Goal: Complete application form

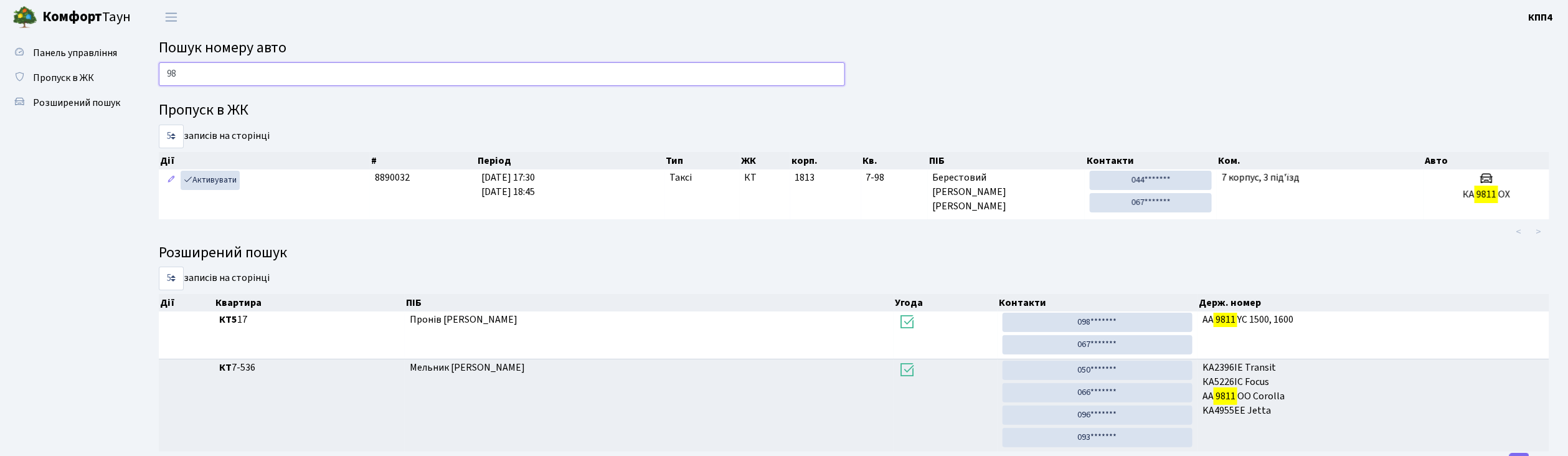
type input "9"
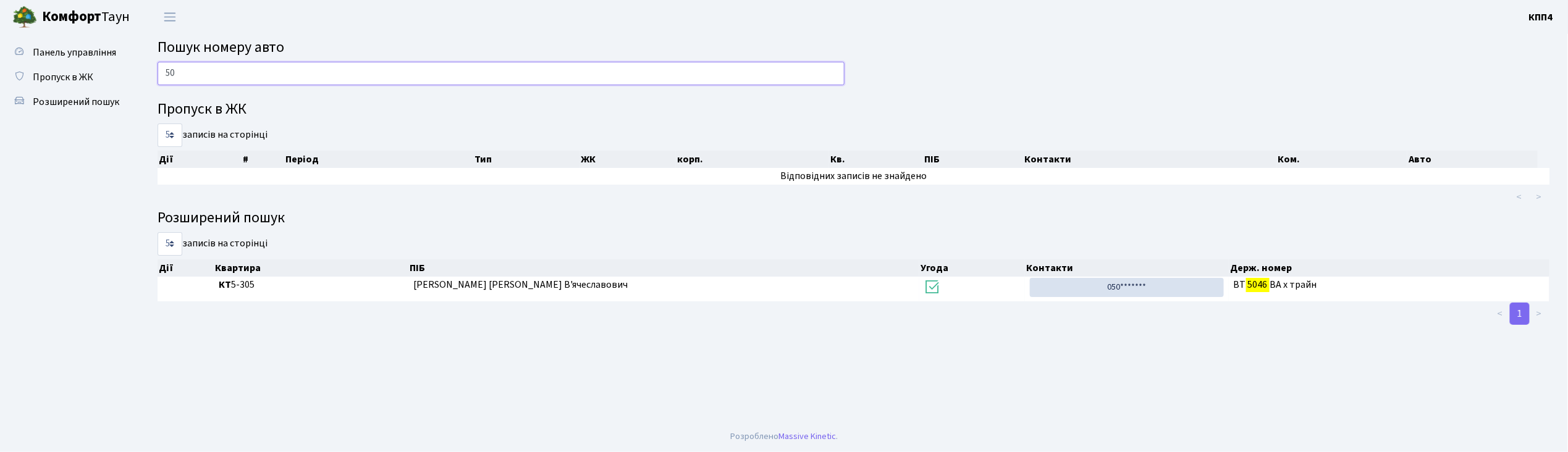
type input "5"
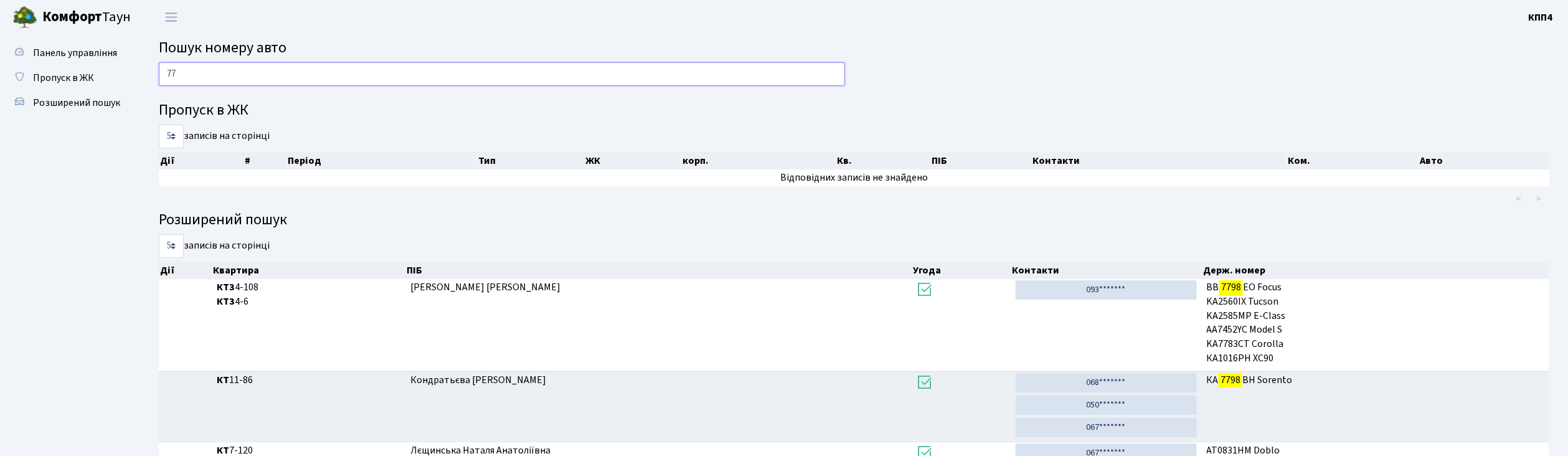
type input "7"
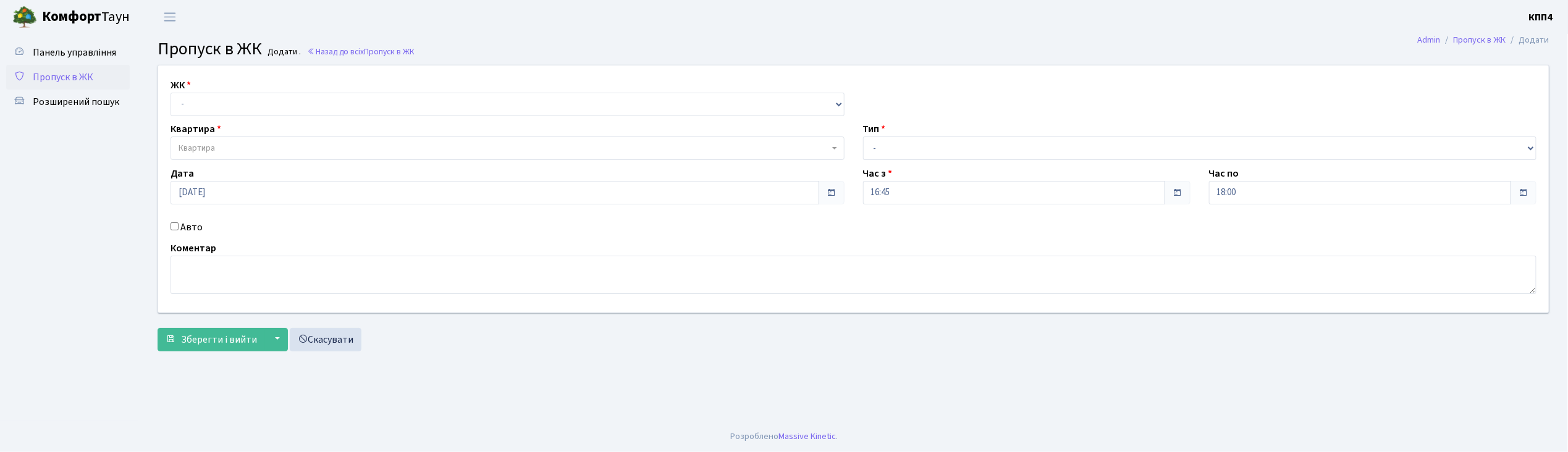
click at [176, 225] on input "Авто" at bounding box center [175, 227] width 8 height 8
checkbox input "true"
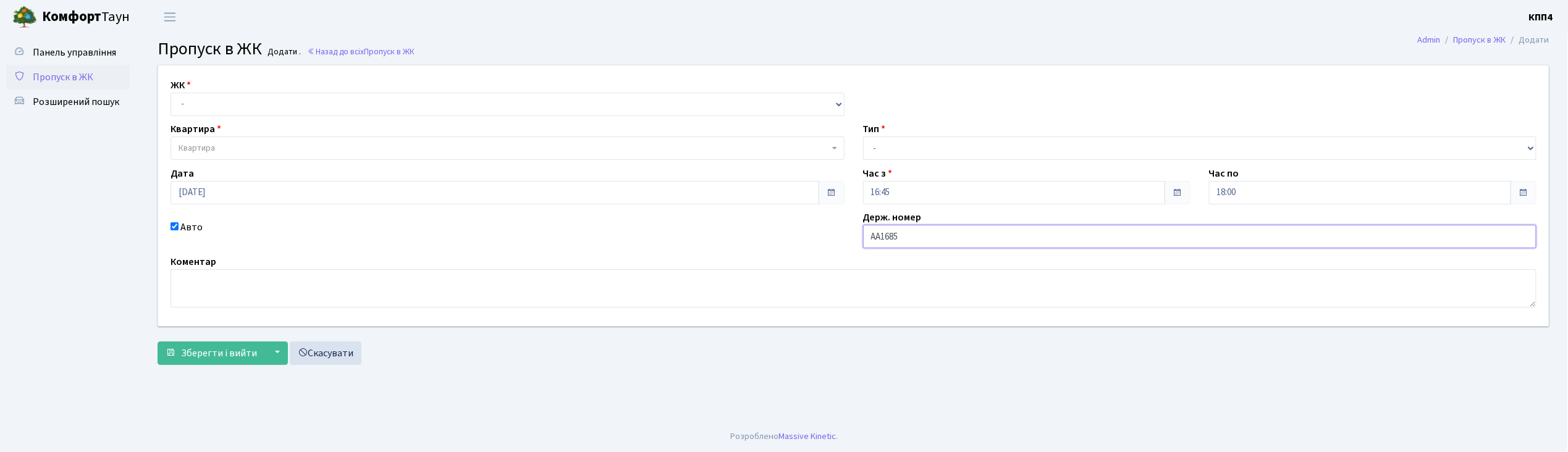
type input "АА1685ОХ"
click at [183, 104] on select "- КТ, вул. Регенераторна, 4 КТ2, просп. Соборності, 17 КТ3, вул. Березнева, 16 …" at bounding box center [507, 105] width 674 height 24
select select "271"
click at [170, 93] on select "- КТ, вул. Регенераторна, 4 КТ2, просп. Соборності, 17 КТ3, вул. Березнева, 16 …" at bounding box center [507, 105] width 674 height 24
select select
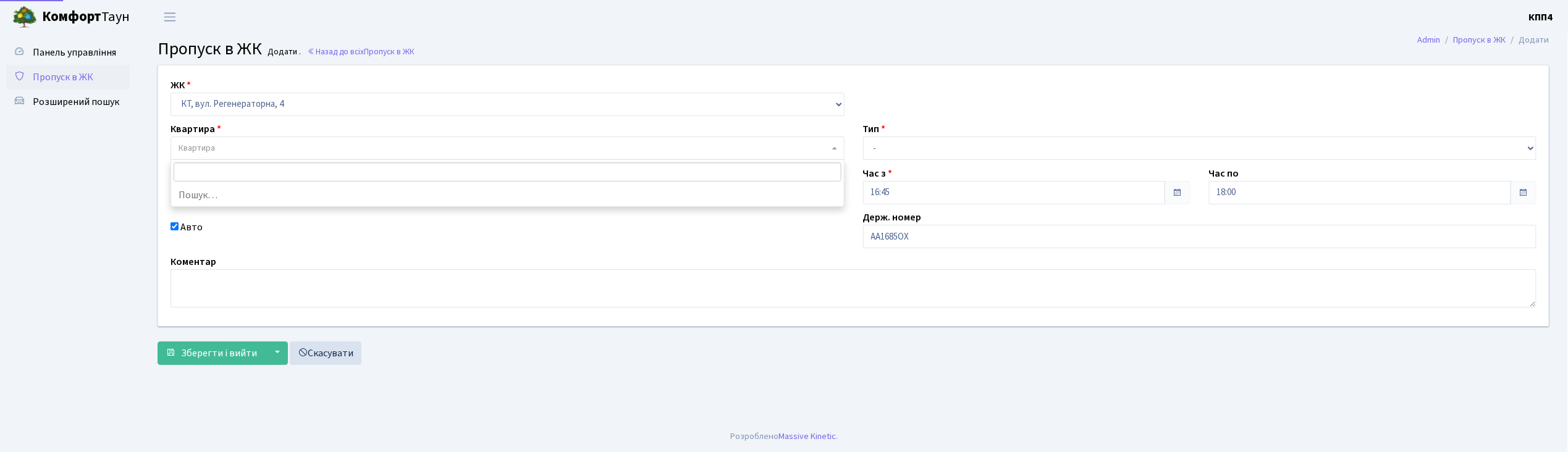
click at [202, 151] on span "Квартира" at bounding box center [197, 148] width 36 height 13
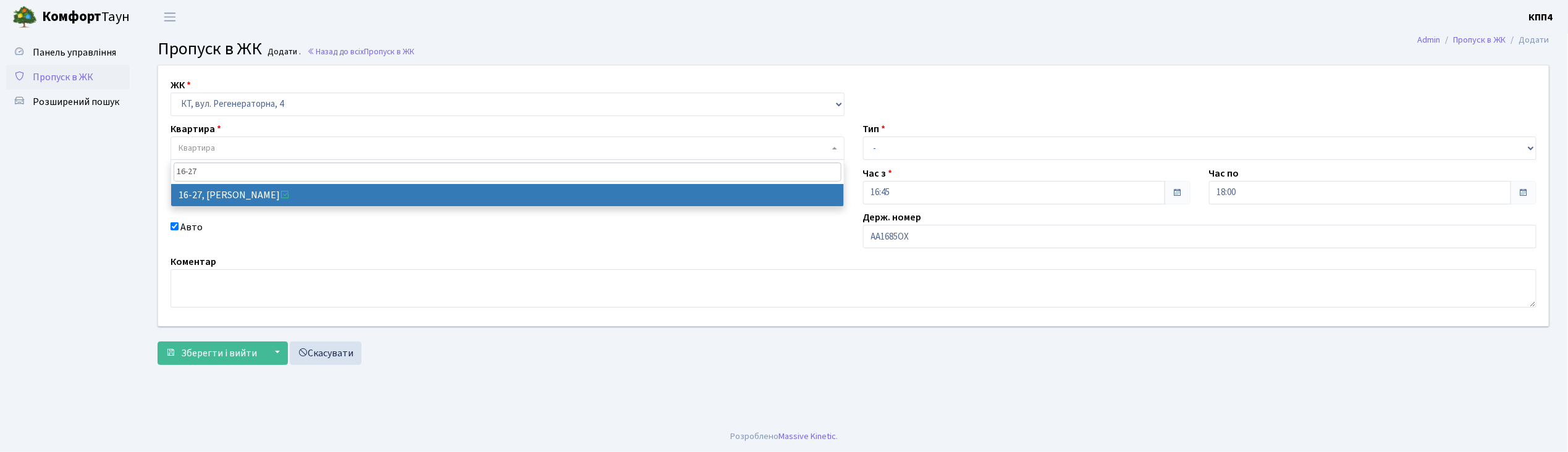
type input "16-27"
select select "8588"
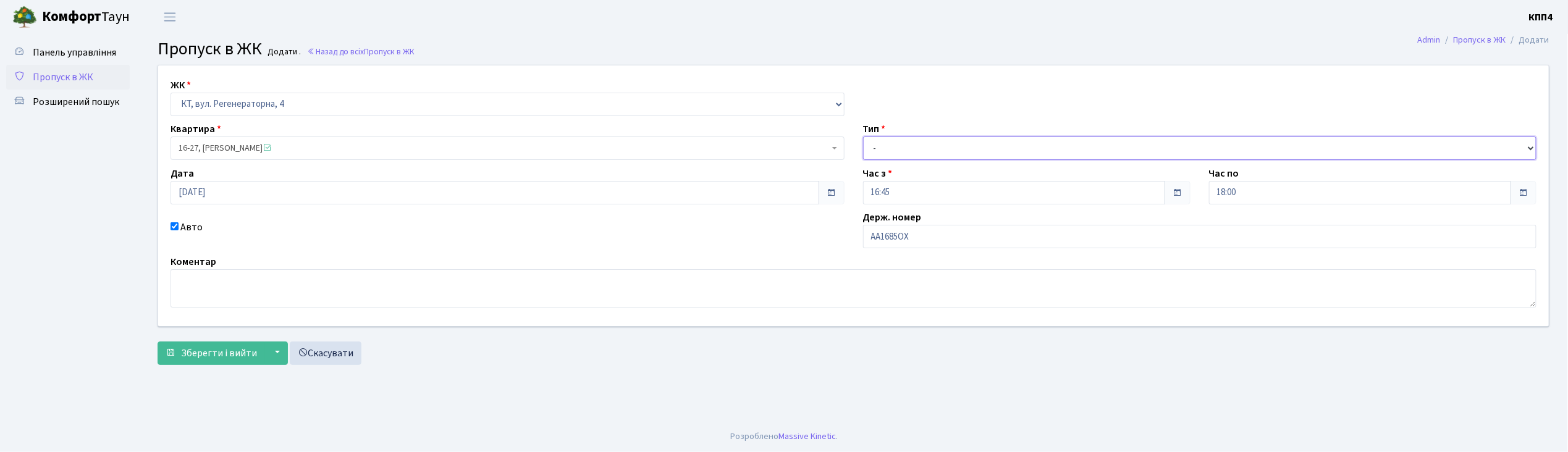
click at [927, 151] on select "- Доставка Таксі Гості Сервіс" at bounding box center [1199, 148] width 674 height 24
select select "3"
click at [863, 137] on select "- Доставка Таксі Гості Сервіс" at bounding box center [1199, 148] width 674 height 24
click at [242, 352] on span "Зберегти і вийти" at bounding box center [219, 353] width 76 height 13
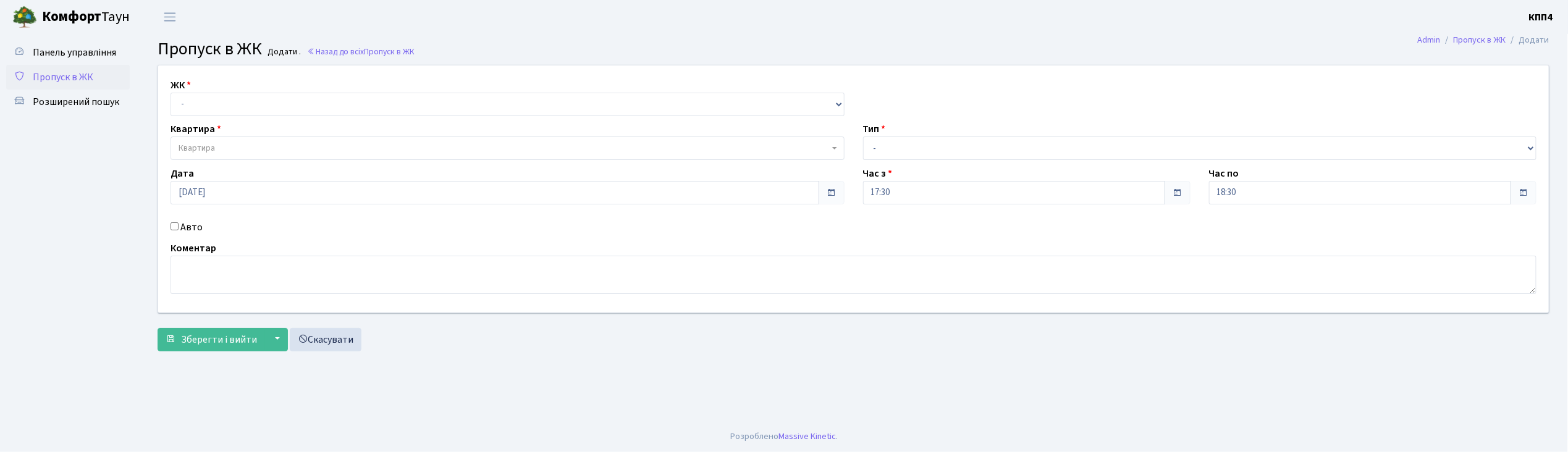
click at [174, 226] on input "Авто" at bounding box center [175, 227] width 8 height 8
checkbox input "true"
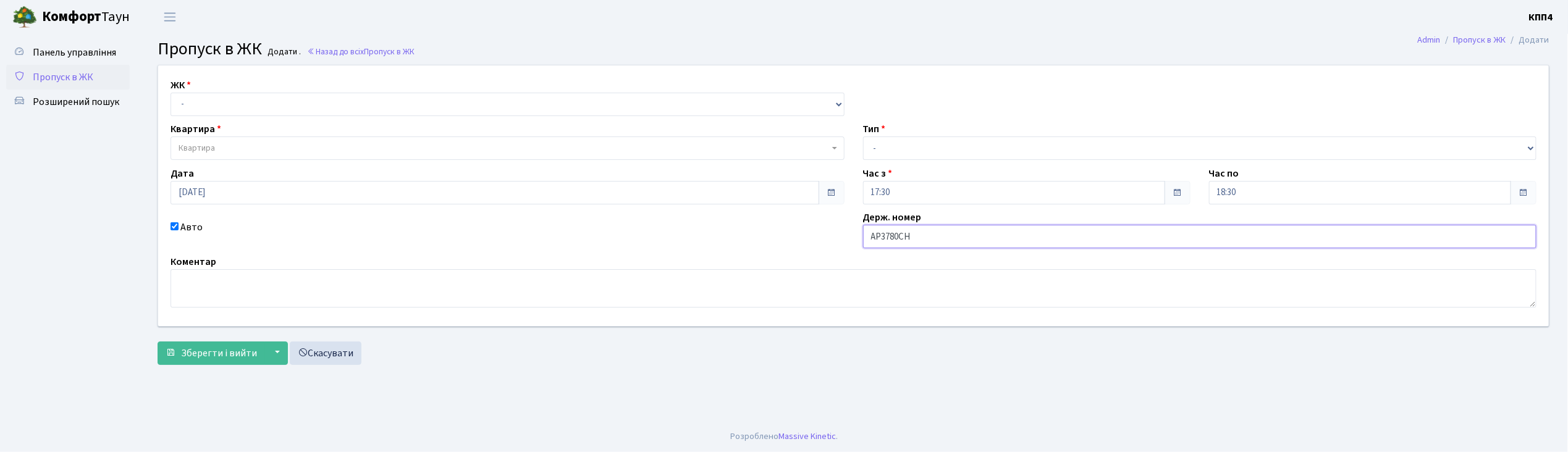
type input "АР3780СН"
drag, startPoint x: 194, startPoint y: 106, endPoint x: 196, endPoint y: 99, distance: 7.3
click at [196, 99] on select "- КТ, вул. Регенераторна, 4 КТ2, просп. [STREET_ADDRESS] [STREET_ADDRESS] [PERS…" at bounding box center [507, 105] width 674 height 24
select select "271"
click at [170, 93] on select "- КТ, вул. Регенераторна, 4 КТ2, просп. [STREET_ADDRESS] [STREET_ADDRESS] [PERS…" at bounding box center [507, 105] width 674 height 24
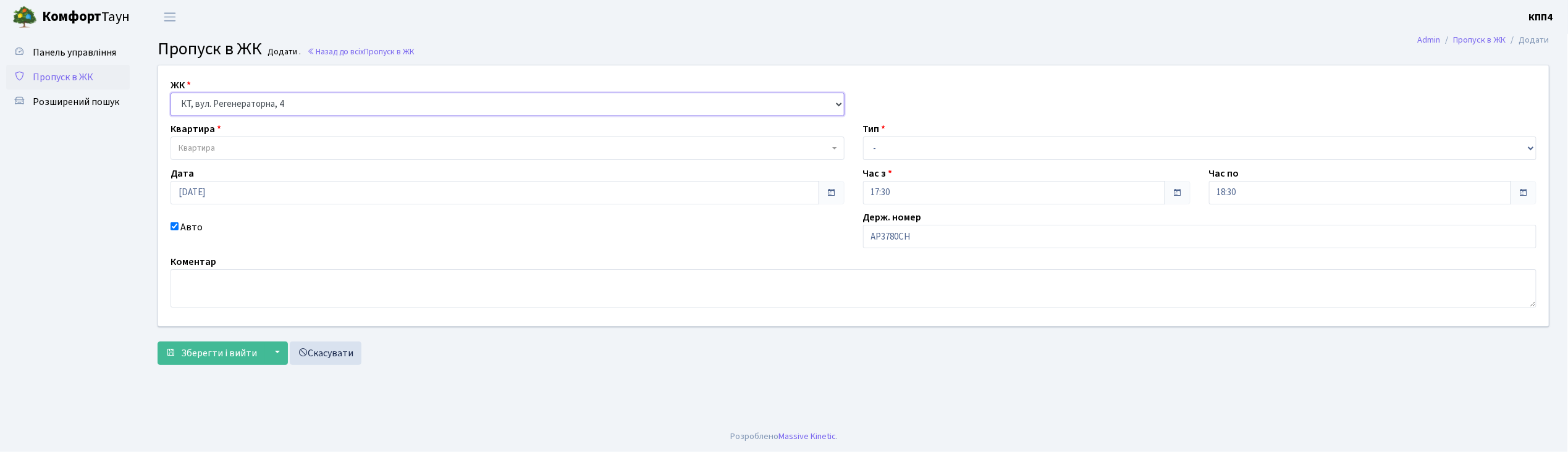
select select
click at [192, 144] on span "Квартира" at bounding box center [197, 148] width 36 height 13
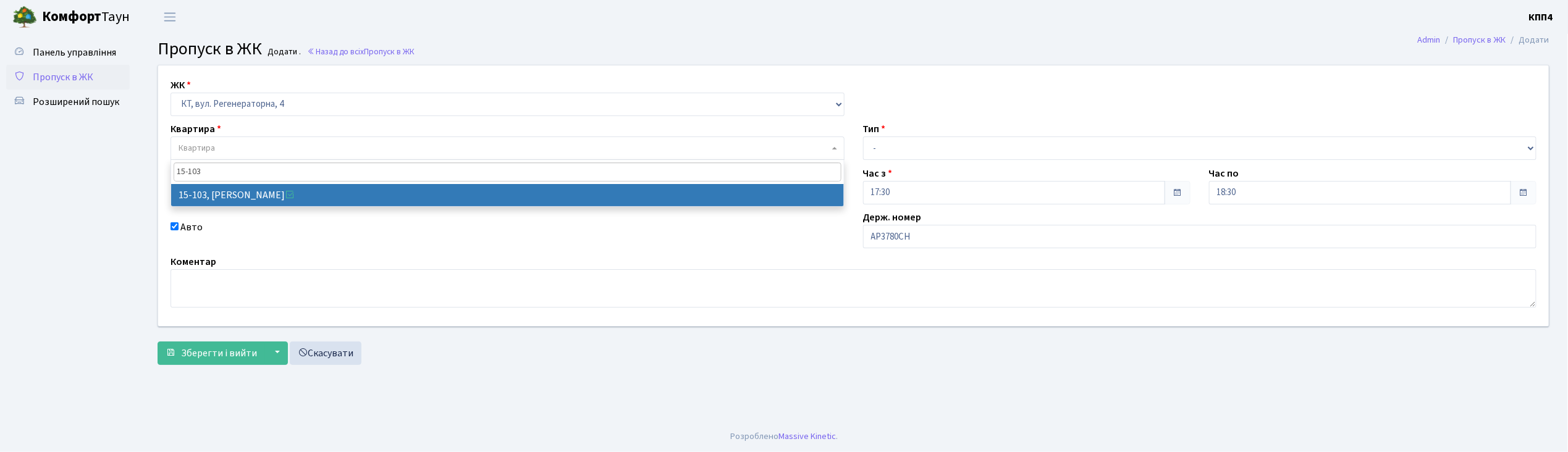
type input "15-103"
select select "8878"
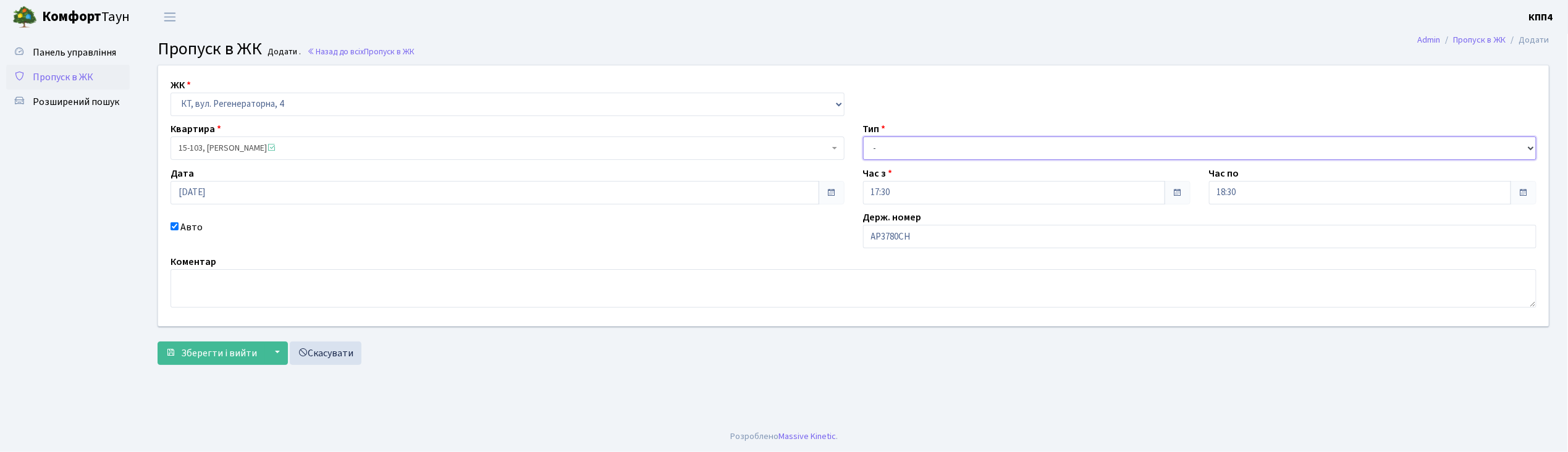
click at [878, 143] on select "- Доставка Таксі Гості Сервіс" at bounding box center [1199, 148] width 674 height 24
select select "2"
click at [863, 137] on select "- Доставка Таксі Гості Сервіс" at bounding box center [1199, 148] width 674 height 24
click at [229, 352] on span "Зберегти і вийти" at bounding box center [219, 353] width 76 height 13
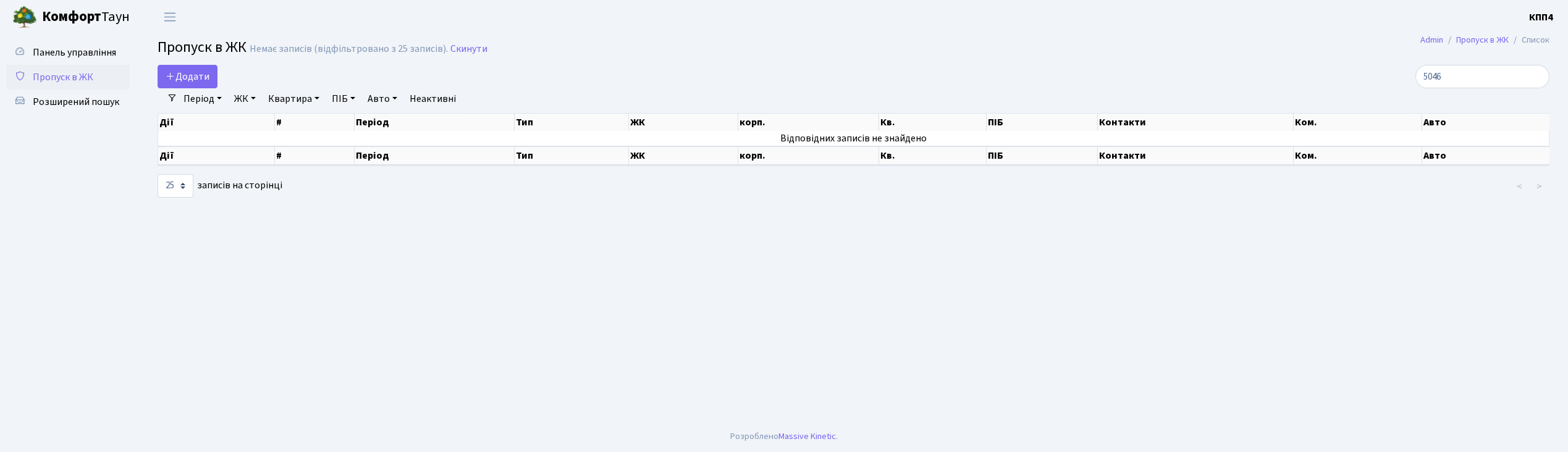
select select "25"
type input "5"
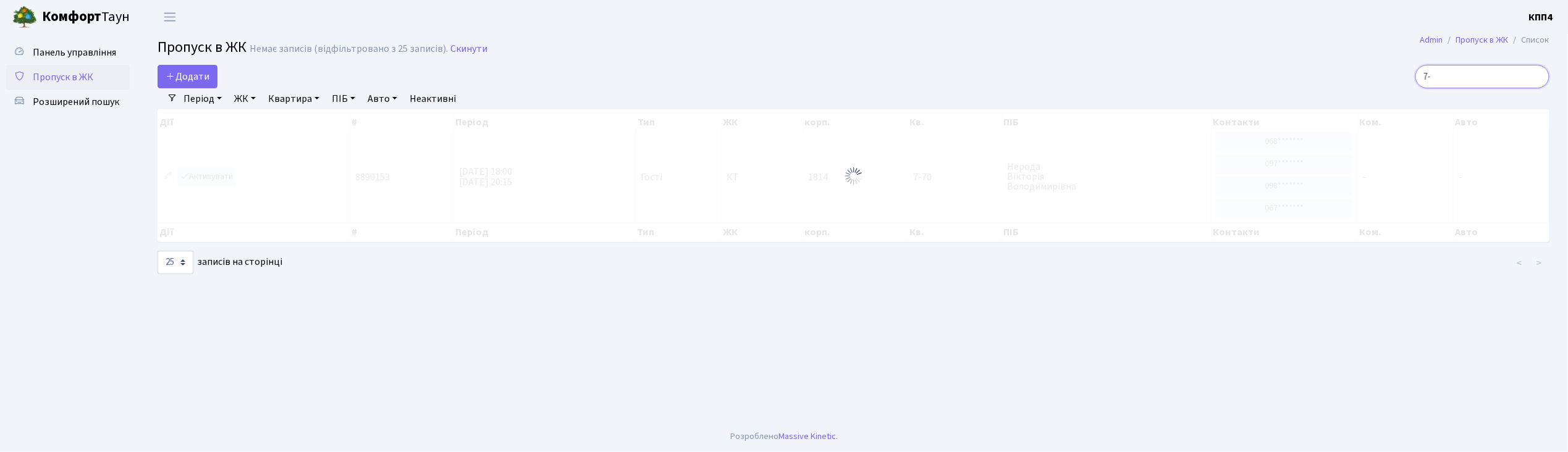
type input "7"
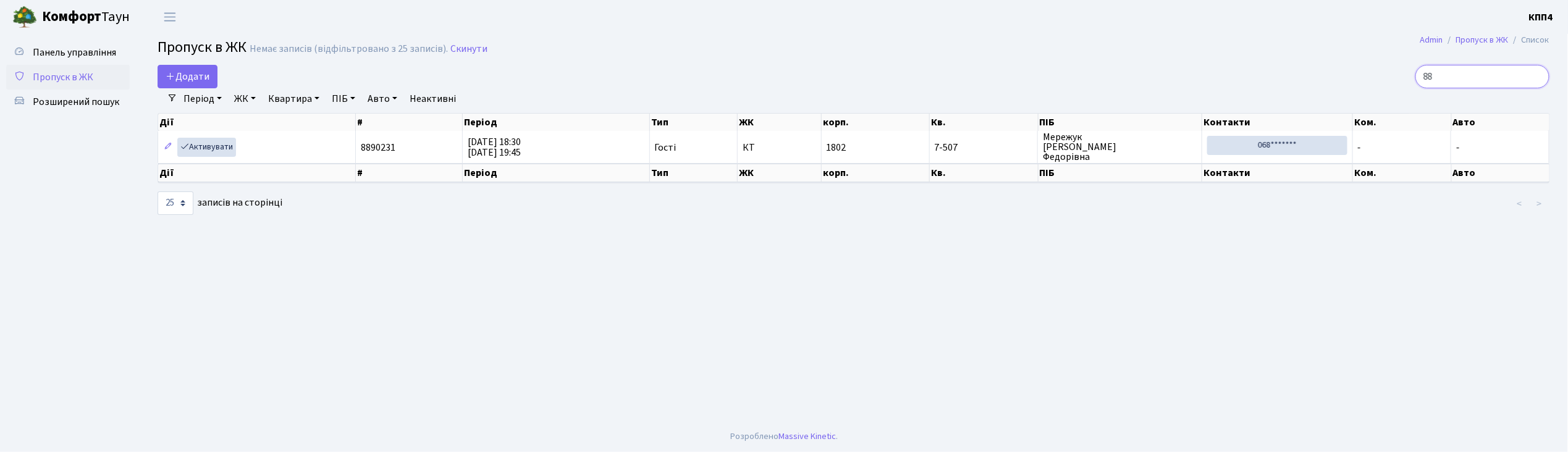
type input "8"
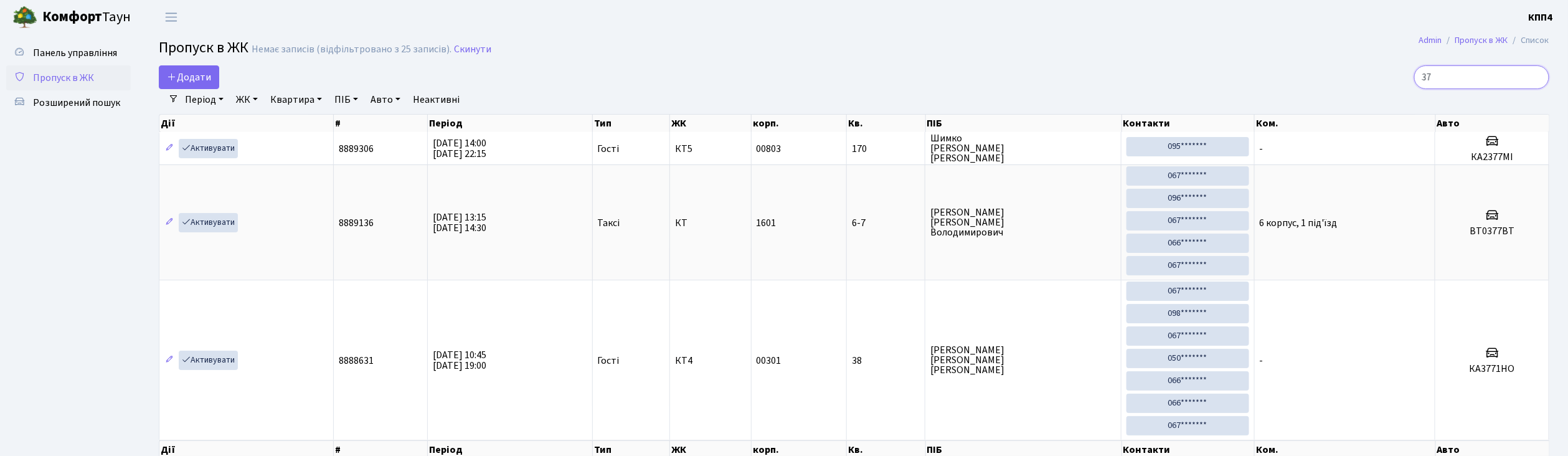
type input "3"
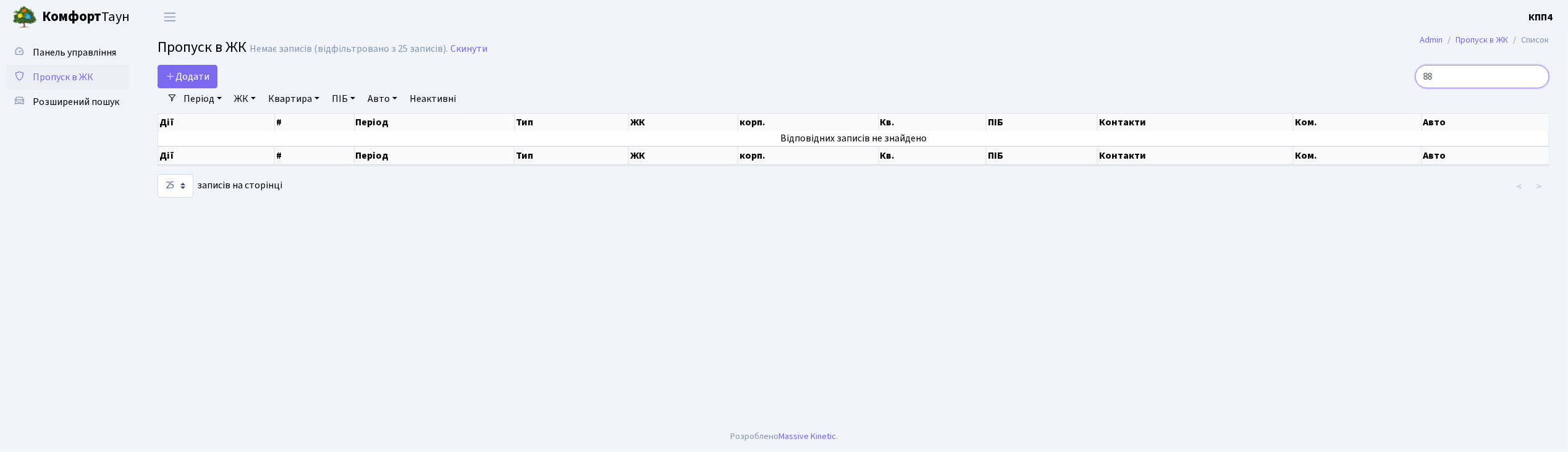
type input "8"
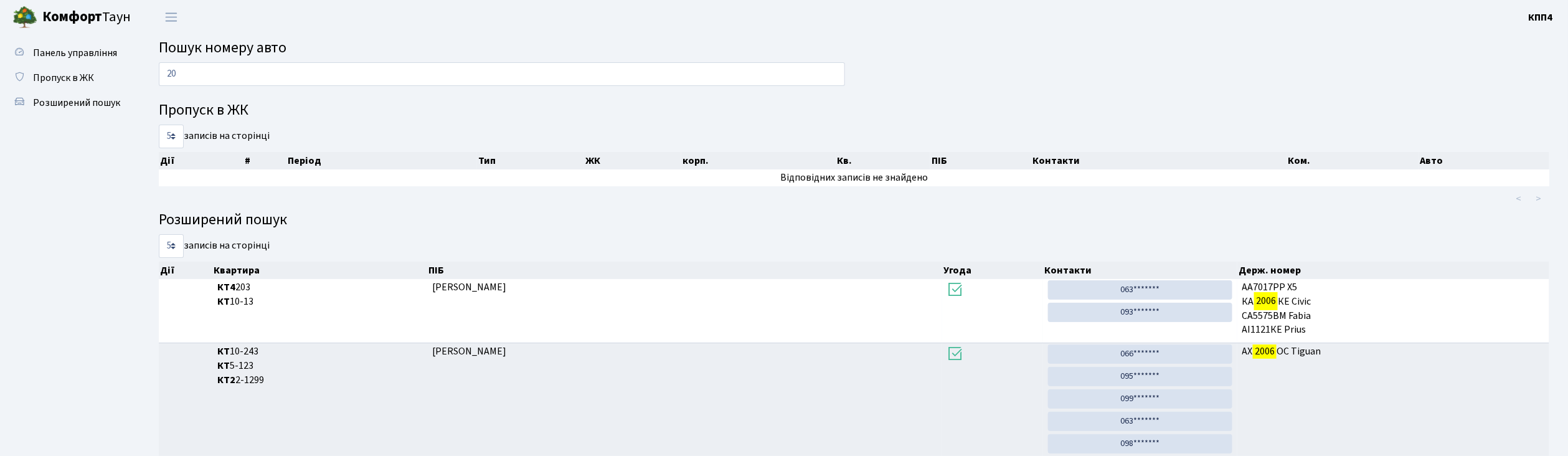
type input "2"
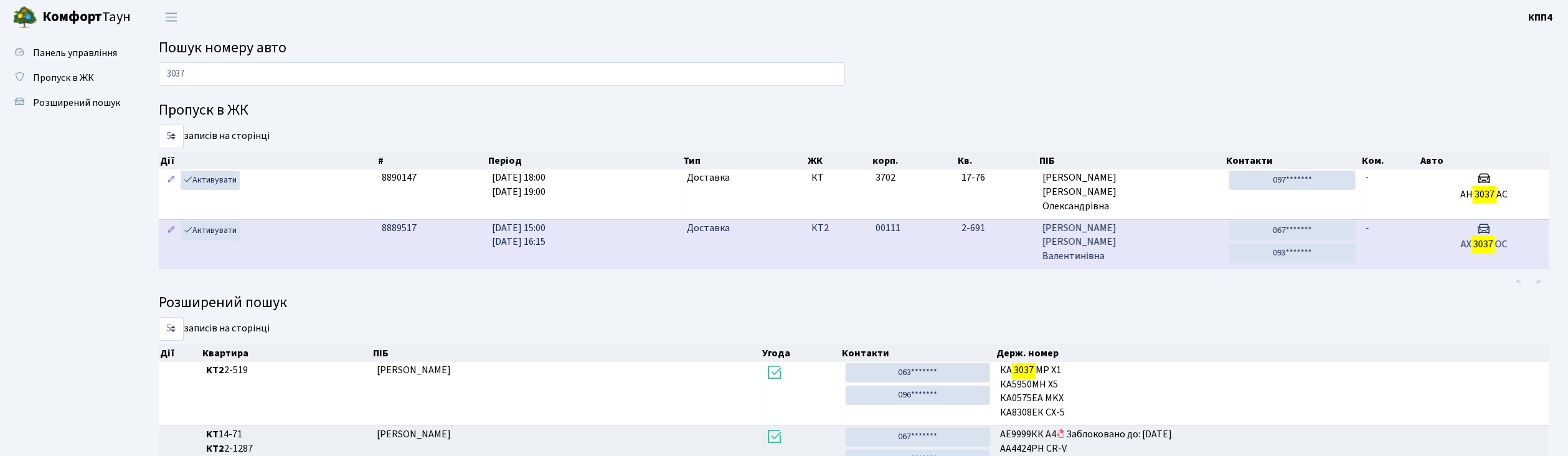
type input "3037"
click at [1180, 248] on span "[PERSON_NAME]" at bounding box center [1131, 242] width 177 height 43
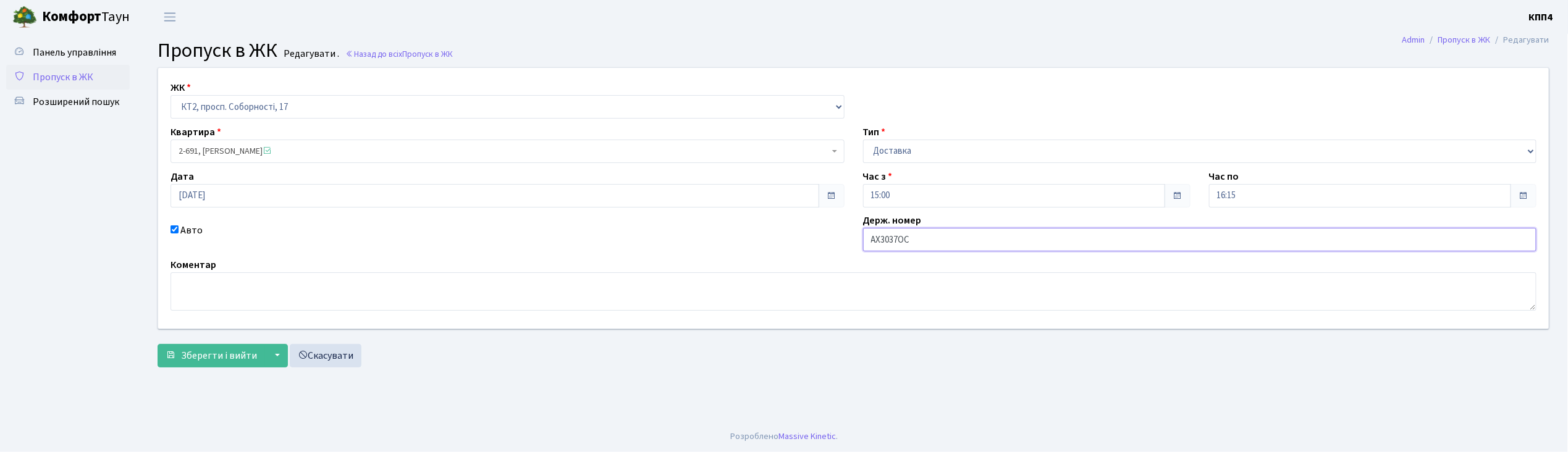
click at [903, 241] on input "АХ3037ОС" at bounding box center [1199, 239] width 674 height 24
type input "АХ3037АС"
click at [205, 359] on span "Зберегти і вийти" at bounding box center [219, 356] width 76 height 13
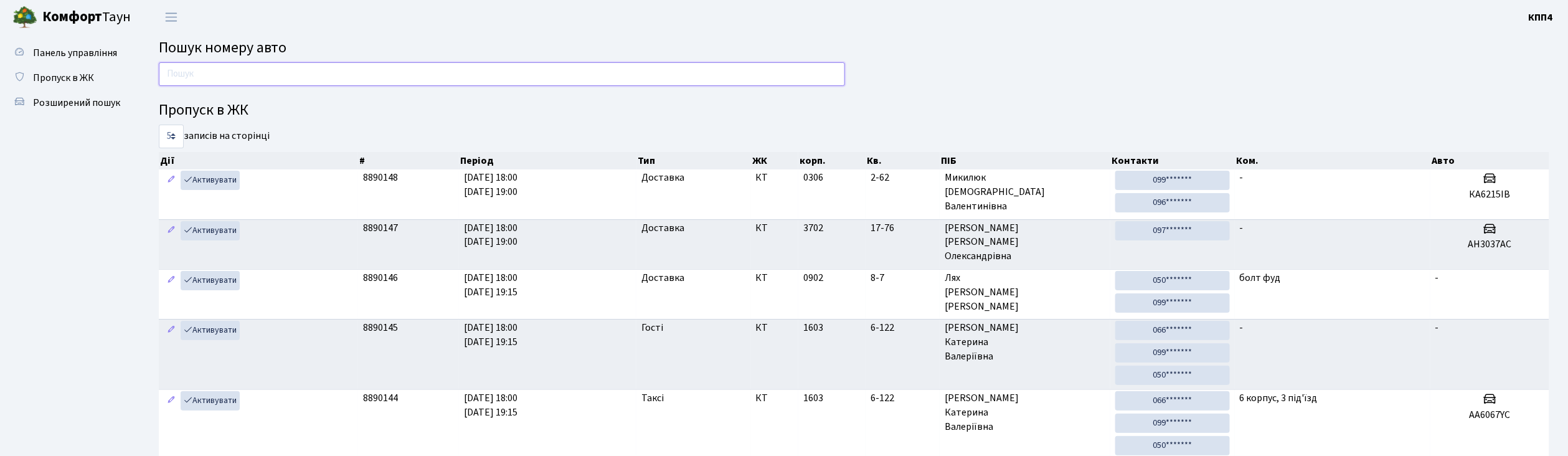
click at [188, 75] on input "text" at bounding box center [502, 74] width 686 height 24
